Goal: Navigation & Orientation: Find specific page/section

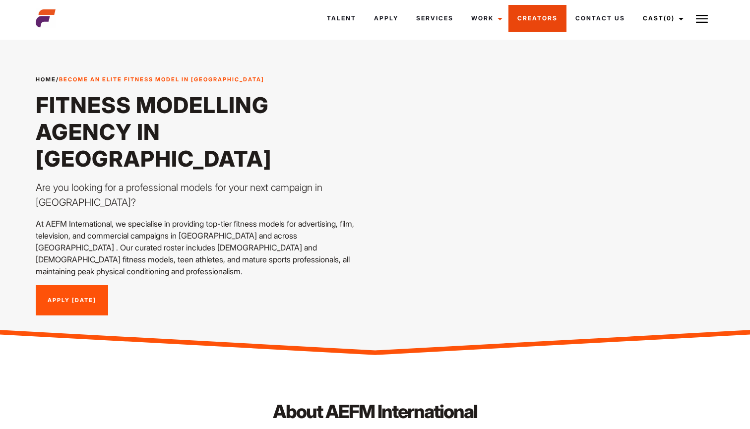
click at [544, 22] on link "Creators" at bounding box center [537, 18] width 58 height 27
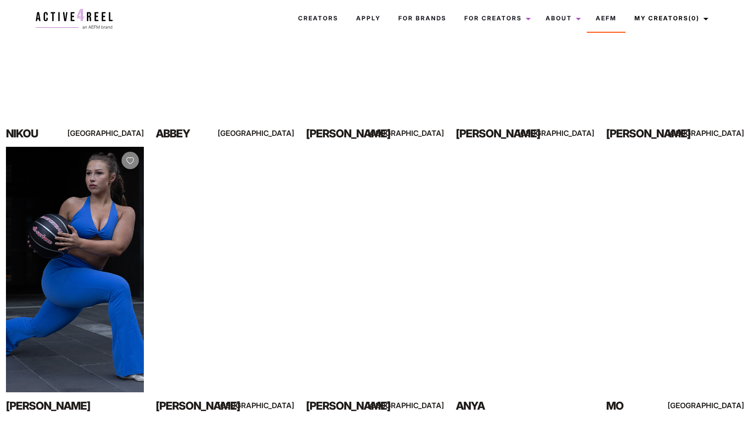
scroll to position [284, 0]
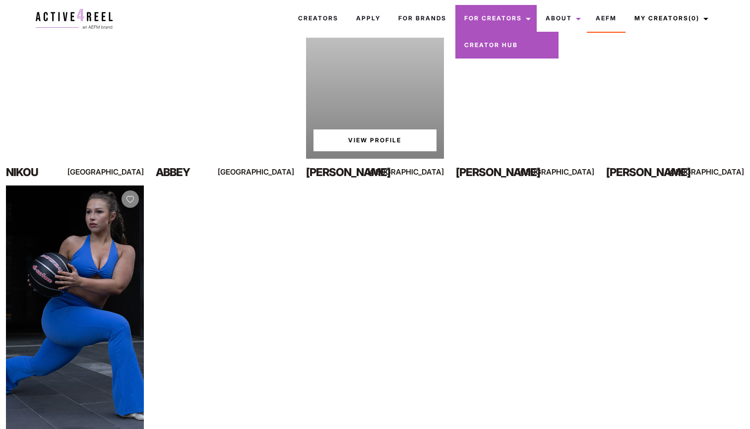
click at [321, 15] on link "Creators" at bounding box center [318, 18] width 58 height 27
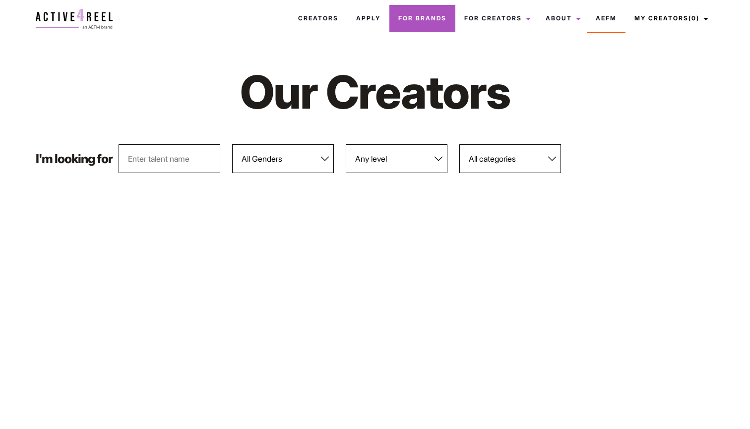
click at [405, 19] on link "For Brands" at bounding box center [422, 18] width 66 height 27
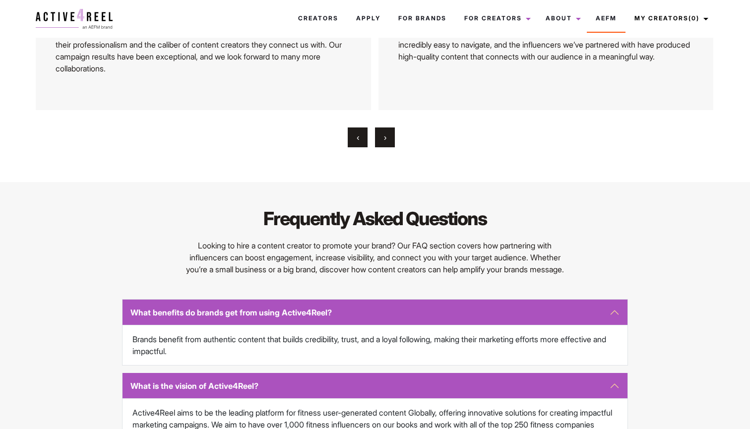
scroll to position [1968, 0]
